Goal: Information Seeking & Learning: Learn about a topic

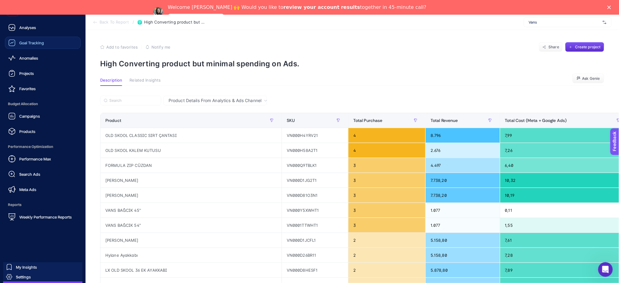
click at [42, 40] on span "Goal Tracking" at bounding box center [31, 42] width 25 height 5
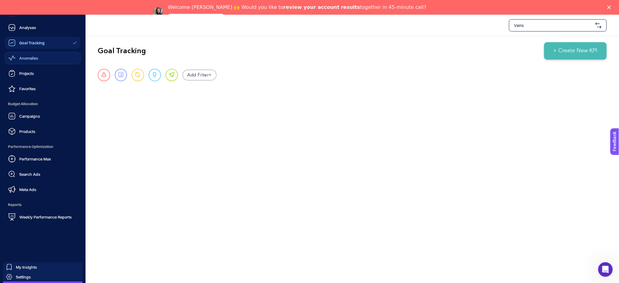
click at [27, 62] on link "Anomalies" at bounding box center [43, 58] width 76 height 12
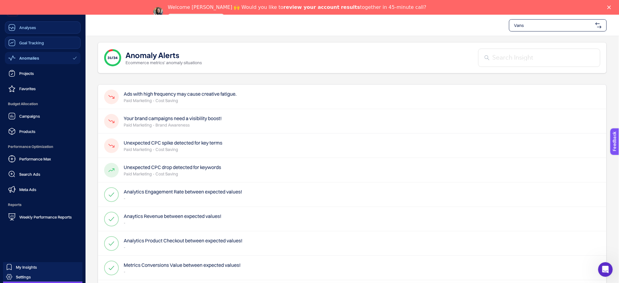
click at [31, 27] on span "Analyses" at bounding box center [27, 27] width 17 height 5
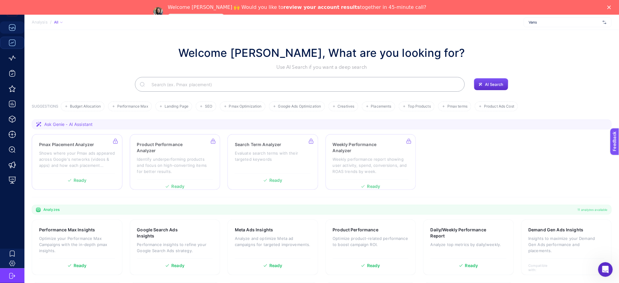
scroll to position [62, 0]
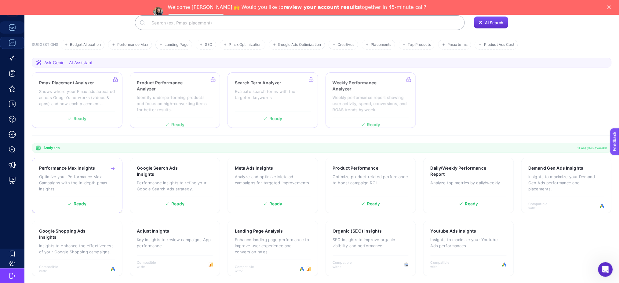
click at [109, 172] on div "Performance Max Insights Optimize your Performance Max Campaigns with the in-de…" at bounding box center [77, 181] width 76 height 32
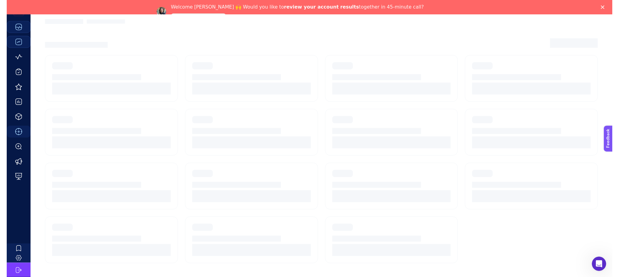
scroll to position [37, 0]
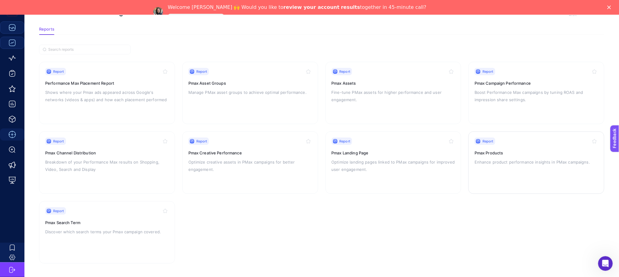
click at [485, 162] on p "Enhance product performance insights in PMax campaigns." at bounding box center [536, 161] width 124 height 7
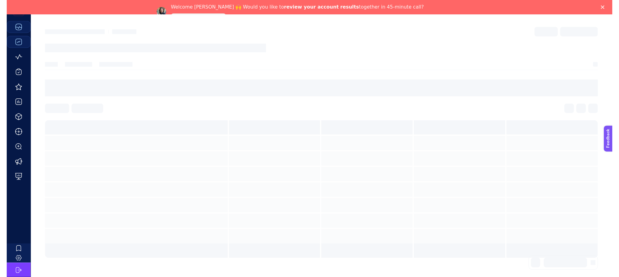
scroll to position [37, 0]
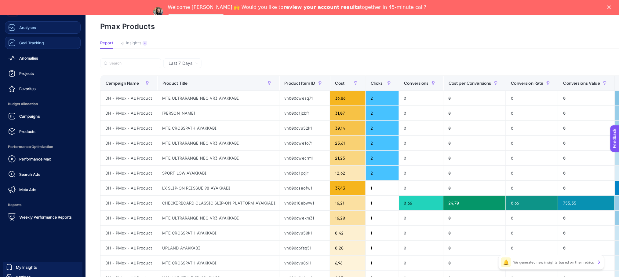
click at [38, 37] on link "Goal Tracking" at bounding box center [43, 43] width 76 height 12
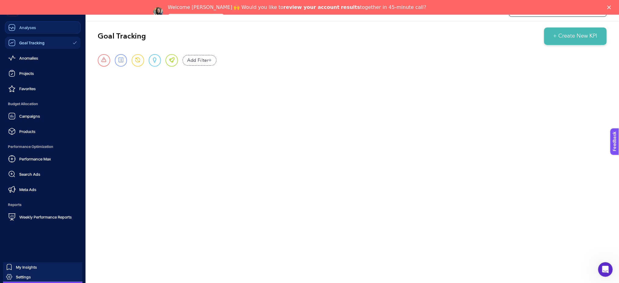
click at [38, 31] on link "Analyses" at bounding box center [43, 27] width 76 height 12
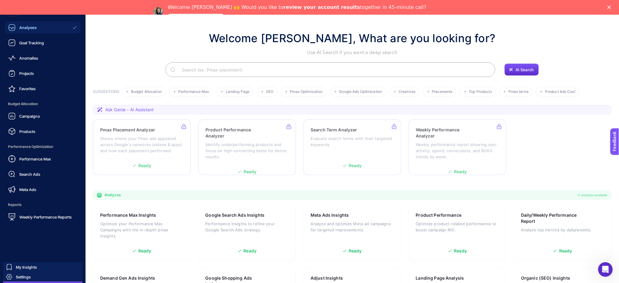
scroll to position [62, 0]
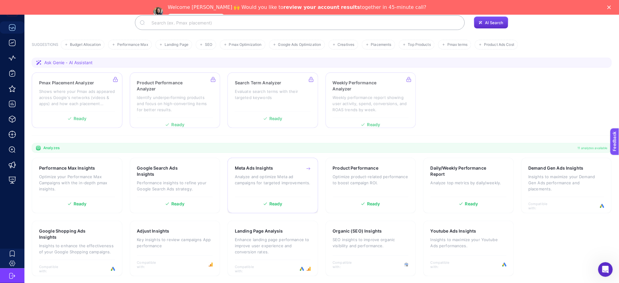
click at [271, 185] on div "Meta Ads Insights Analyze and optimize Meta ad campaigns for targeted improveme…" at bounding box center [273, 179] width 76 height 29
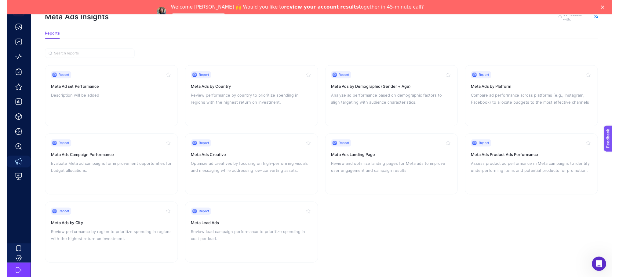
scroll to position [37, 0]
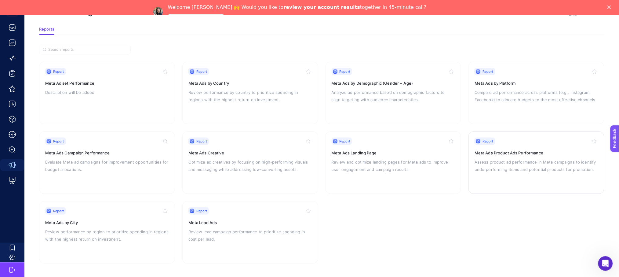
click at [551, 160] on p "Assess product ad performance in Meta campaigns to identify underperforming ite…" at bounding box center [536, 165] width 124 height 15
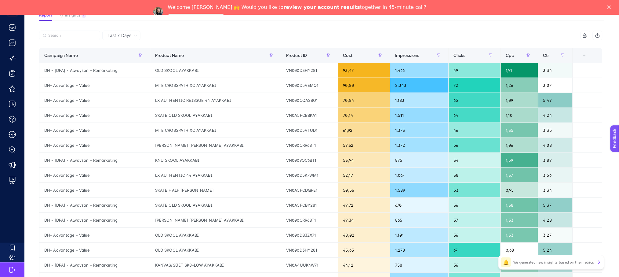
scroll to position [65, 4]
click at [585, 59] on th "8 items selected +" at bounding box center [588, 55] width 30 height 15
click at [585, 56] on div "+" at bounding box center [584, 55] width 12 height 5
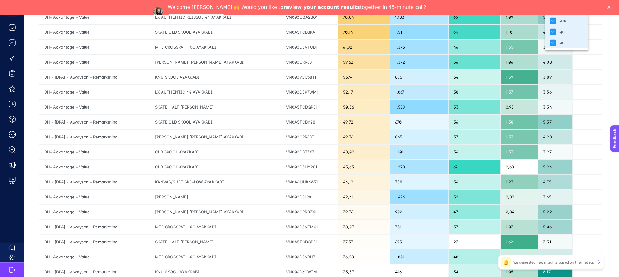
scroll to position [0, 4]
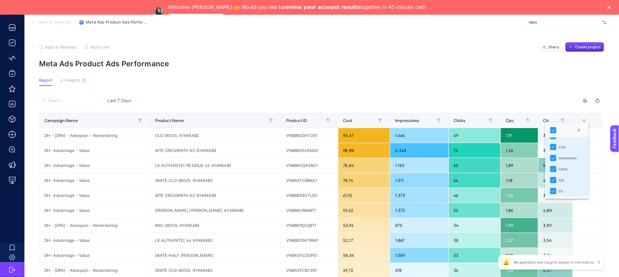
click at [74, 85] on button "Insights 7" at bounding box center [73, 82] width 27 height 8
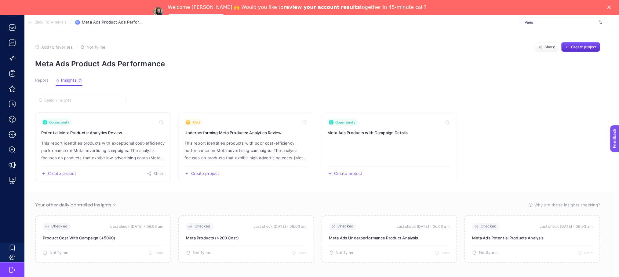
scroll to position [23, 4]
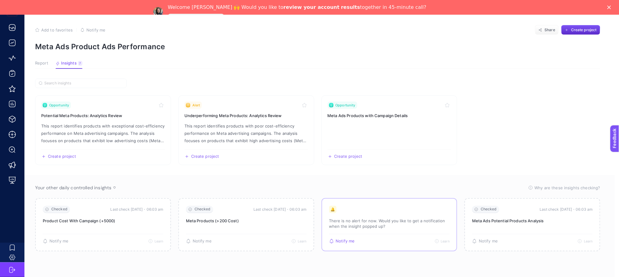
click at [394, 218] on p "There is no alert for now. Would you like to get a notification when the insigh…" at bounding box center [389, 223] width 121 height 11
click at [229, 112] on h3 "Underperforming Meta Products: Analytics Review" at bounding box center [246, 115] width 124 height 6
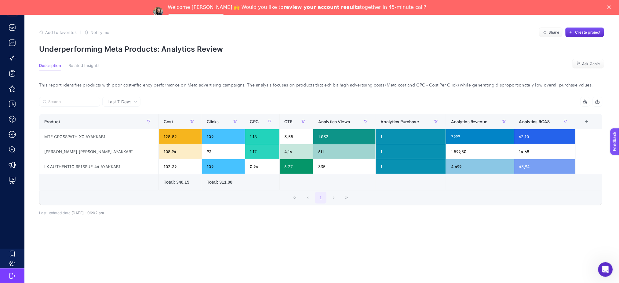
scroll to position [0, 0]
click at [124, 104] on span "Last 7 Days" at bounding box center [119, 102] width 24 height 6
click at [164, 243] on div "Last 7 Days Last 7 Days Last 30 Days 8 items selected Product Cost Clicks CPC C…" at bounding box center [320, 172] width 573 height 150
click at [89, 61] on article "Add to favorites false Notify me Share Create project Underperforming Meta Prod…" at bounding box center [321, 148] width 594 height 267
click at [89, 65] on span "Related Insights" at bounding box center [83, 65] width 31 height 5
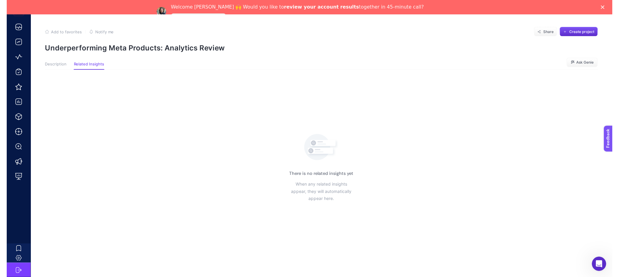
scroll to position [0, 0]
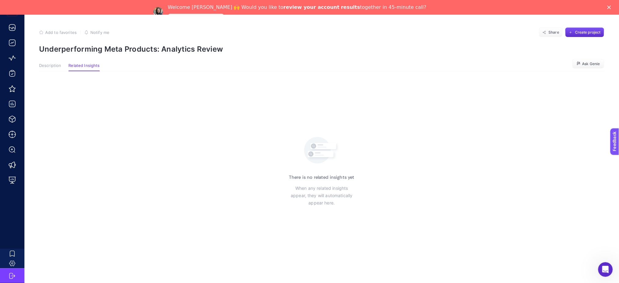
click at [38, 66] on article "Add to favorites false Notify me Share Create project Underperforming Meta Prod…" at bounding box center [321, 148] width 594 height 267
click at [46, 64] on span "Description" at bounding box center [50, 65] width 22 height 5
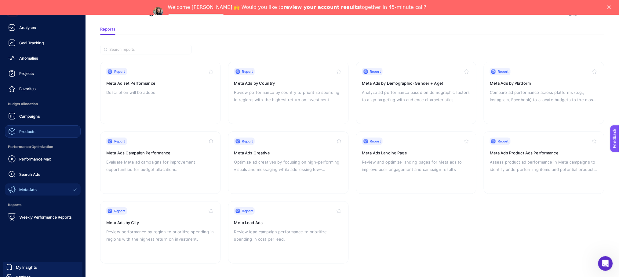
click at [32, 134] on div "Products" at bounding box center [21, 131] width 27 height 7
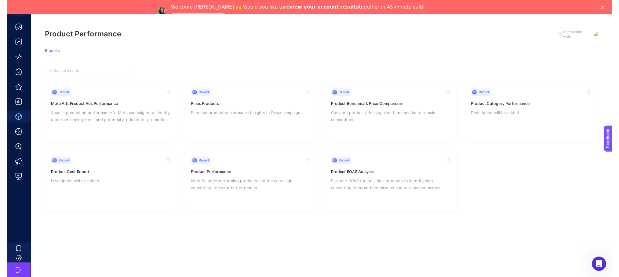
scroll to position [21, 0]
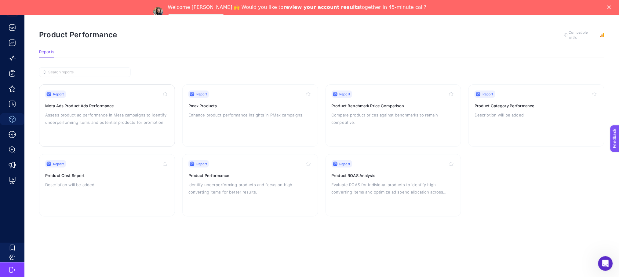
click at [135, 102] on div "Report Meta Ads Product Ads Performance Assess product ad performance in Meta c…" at bounding box center [107, 115] width 124 height 50
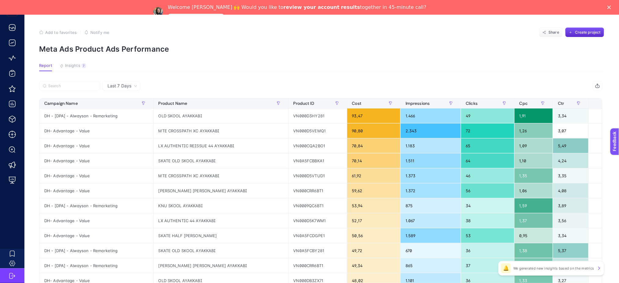
scroll to position [21, 0]
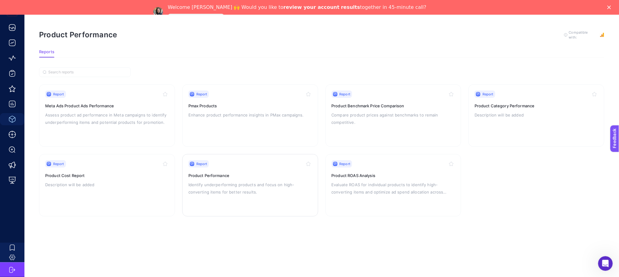
click at [250, 183] on p "Identify underperforming products and focus on high-converting items for better…" at bounding box center [250, 188] width 124 height 15
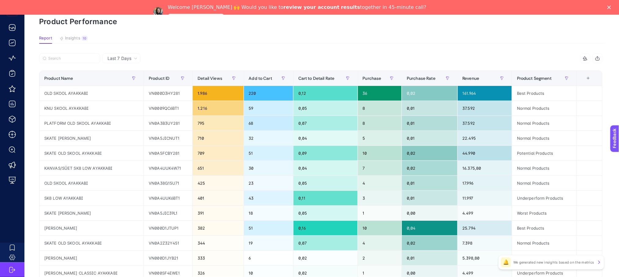
scroll to position [34, 0]
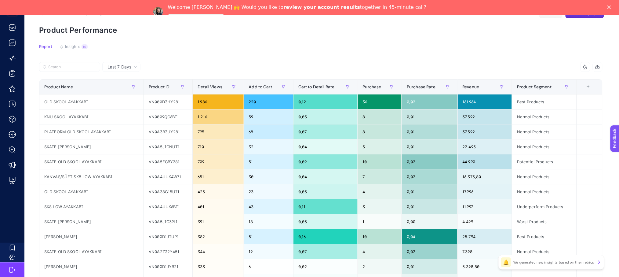
click at [600, 66] on icon "button" at bounding box center [597, 66] width 5 height 5
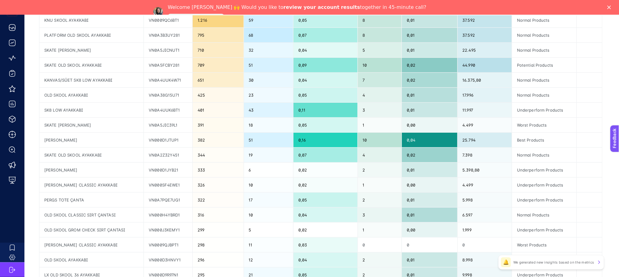
scroll to position [130, 0]
drag, startPoint x: 96, startPoint y: 121, endPoint x: 41, endPoint y: 126, distance: 55.4
click at [41, 126] on div "SKATE ROWAN AYAKKABI" at bounding box center [91, 125] width 104 height 15
copy div "SKATE ROWAN AYAKKABI"
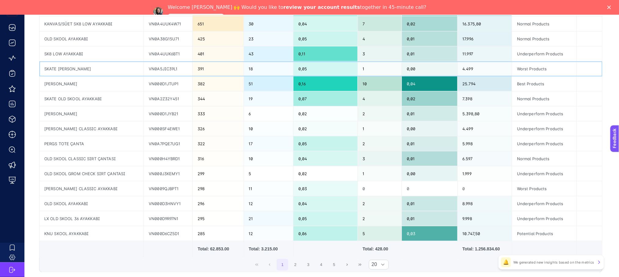
scroll to position [187, 4]
